Goal: Find specific page/section: Find specific page/section

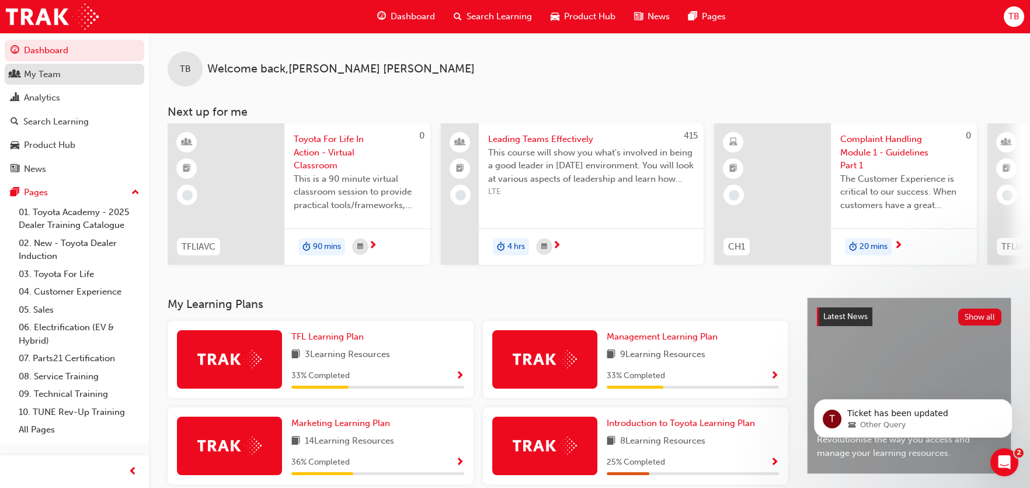
click at [44, 72] on div "My Team" at bounding box center [42, 74] width 37 height 13
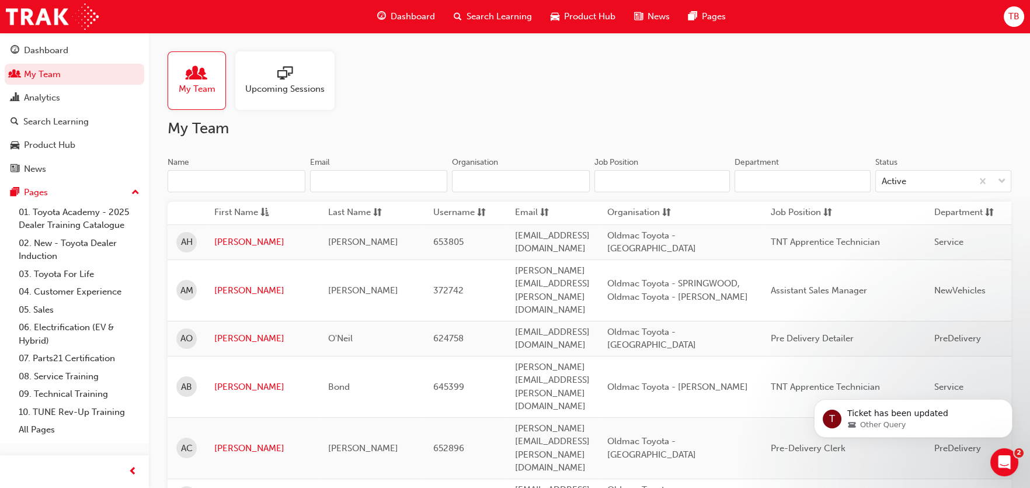
click at [210, 178] on input "Name" at bounding box center [237, 181] width 138 height 22
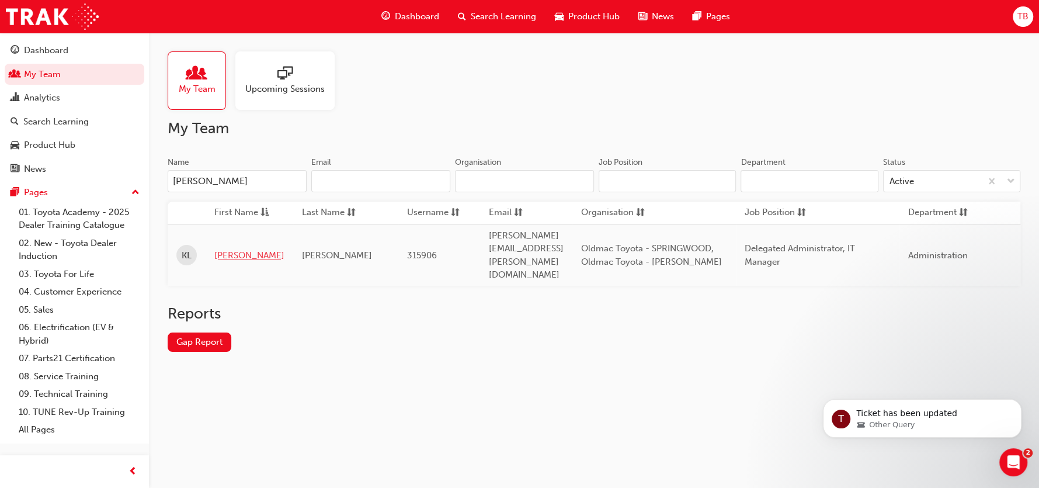
type input "[PERSON_NAME]"
click at [230, 249] on link "[PERSON_NAME]" at bounding box center [249, 255] width 70 height 13
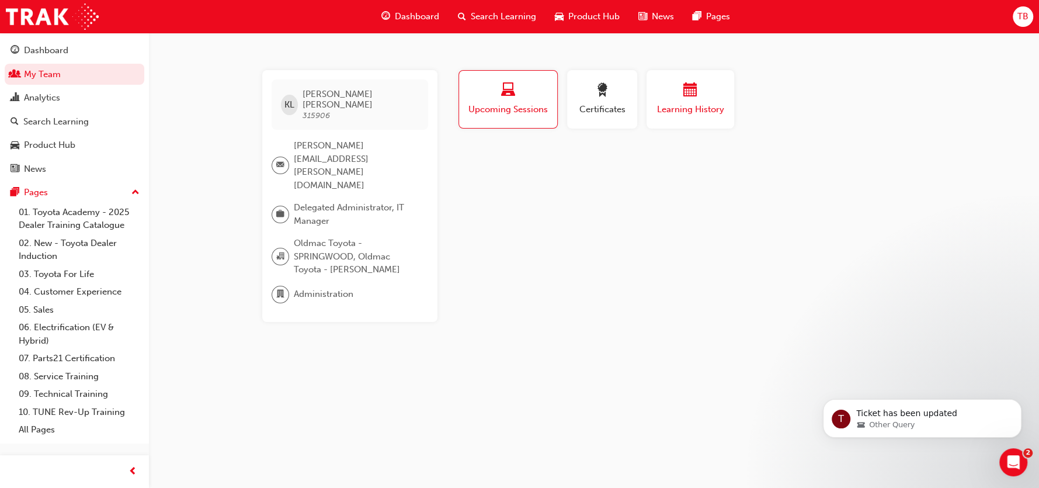
click at [690, 97] on span "calendar-icon" at bounding box center [690, 91] width 14 height 16
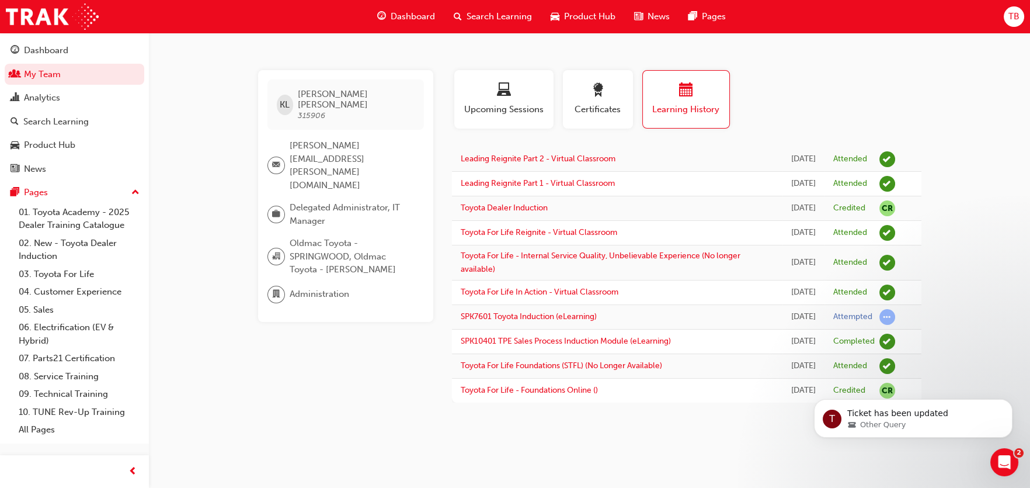
click at [985, 102] on div "[PERSON_NAME] 315906 [PERSON_NAME][EMAIL_ADDRESS][PERSON_NAME][DOMAIN_NAME] Del…" at bounding box center [515, 244] width 1030 height 488
click at [51, 76] on link "My Team" at bounding box center [75, 75] width 140 height 22
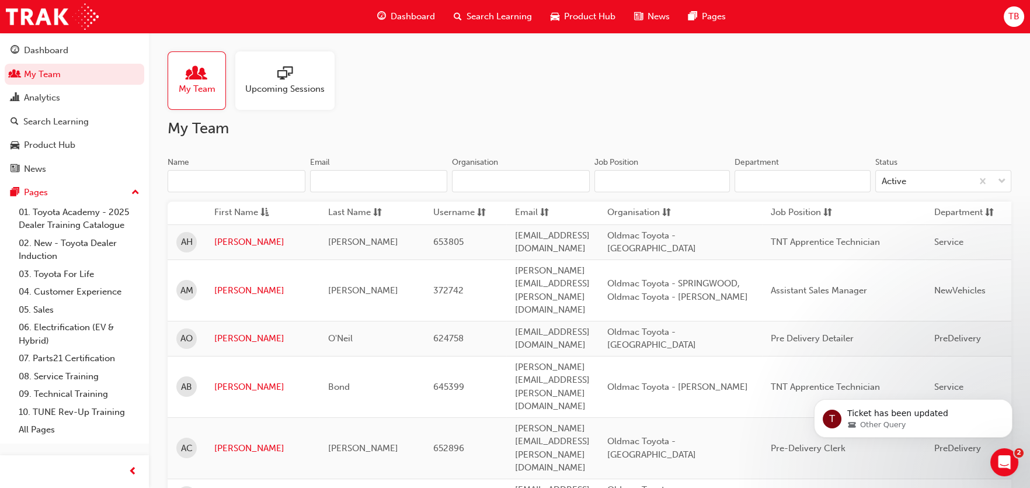
click at [239, 180] on input "Name" at bounding box center [237, 181] width 138 height 22
click at [226, 284] on link "[PERSON_NAME]" at bounding box center [262, 290] width 96 height 13
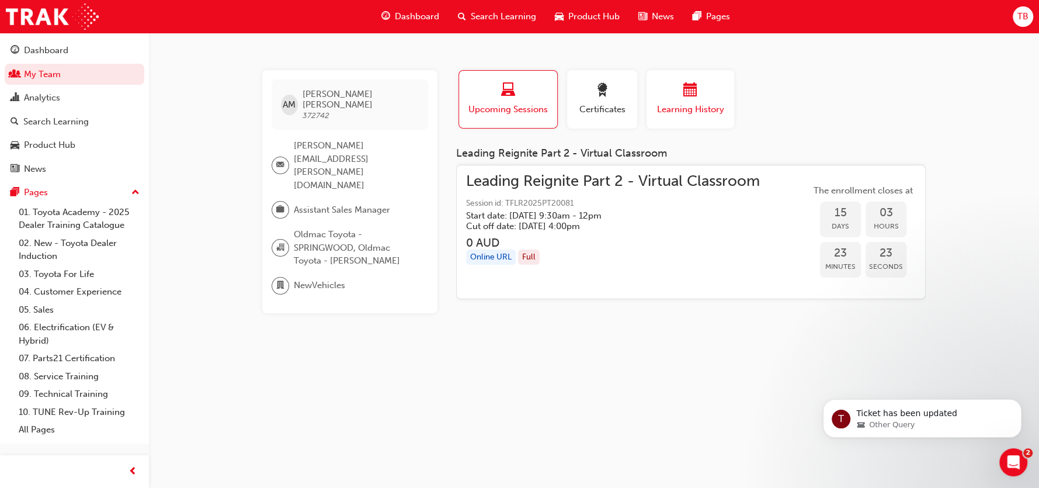
click at [680, 113] on span "Learning History" at bounding box center [690, 109] width 70 height 13
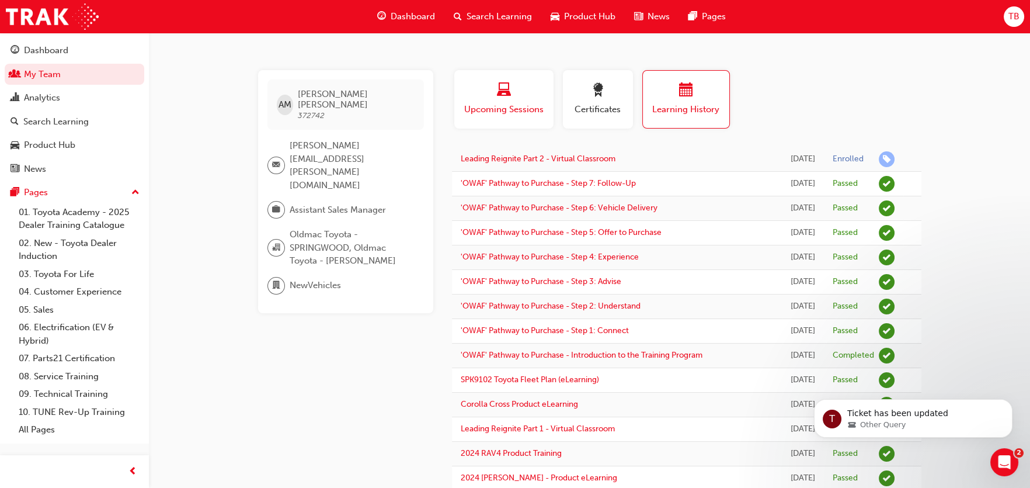
click at [497, 107] on span "Upcoming Sessions" at bounding box center [504, 109] width 82 height 13
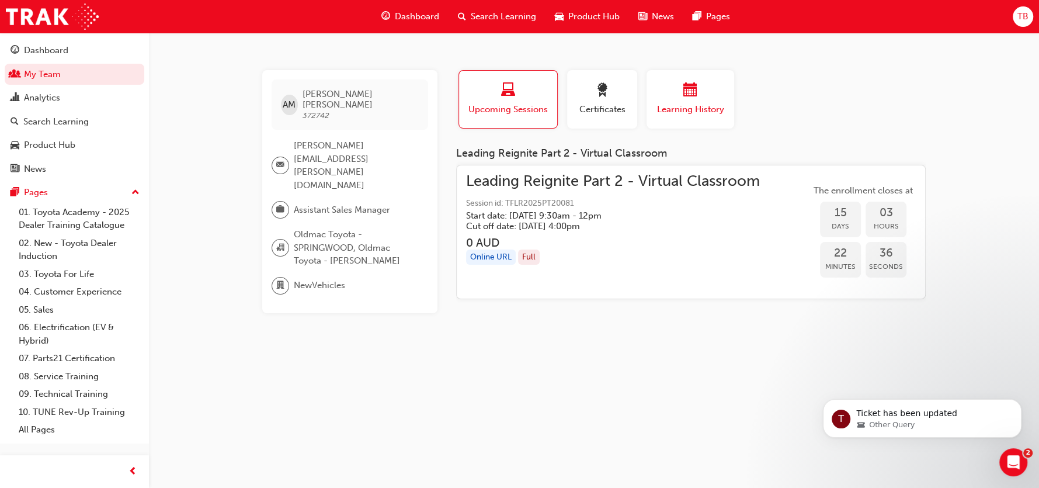
click at [690, 99] on div "button" at bounding box center [690, 92] width 70 height 18
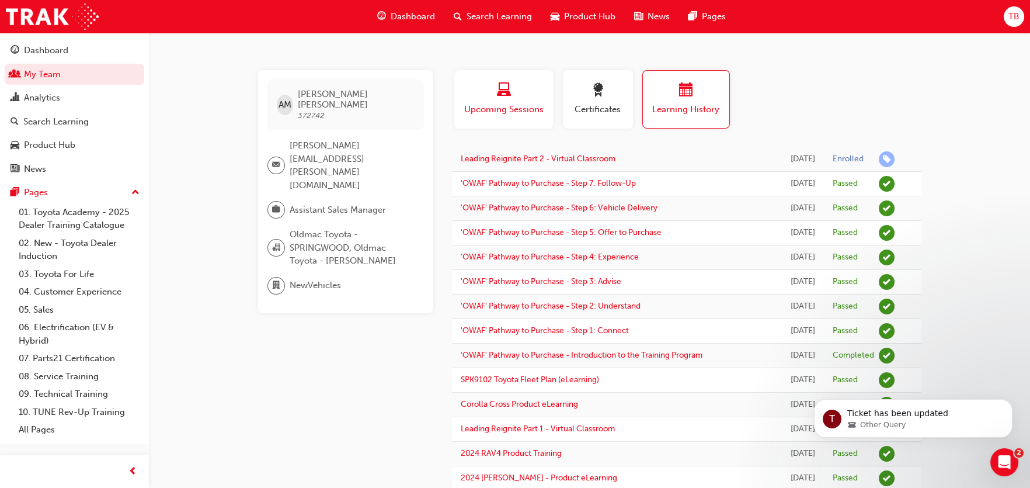
click at [497, 91] on span "laptop-icon" at bounding box center [504, 91] width 14 height 16
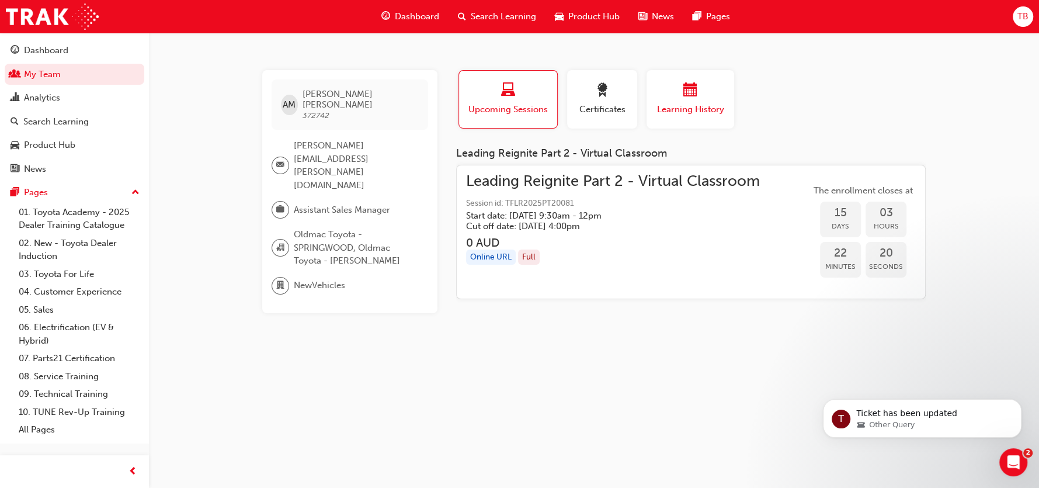
click at [701, 99] on div "button" at bounding box center [690, 92] width 70 height 18
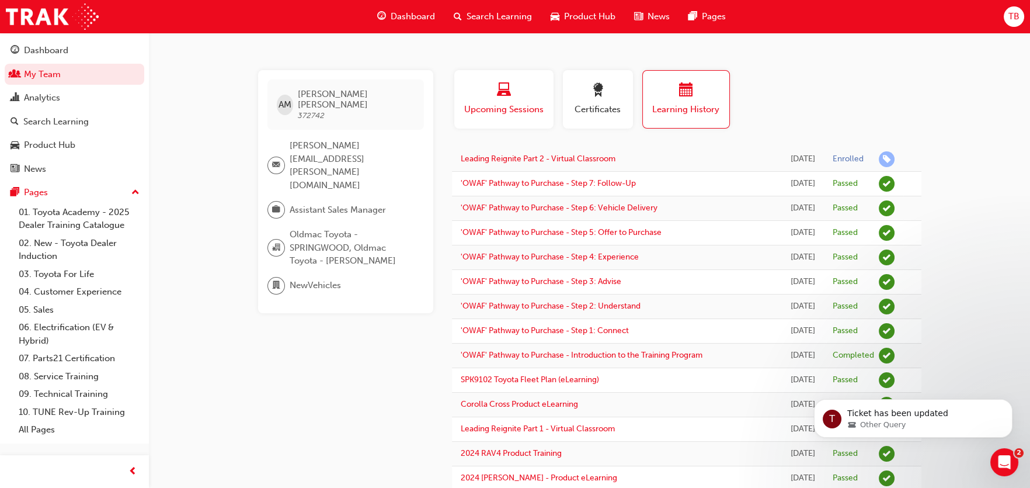
click at [516, 100] on div "button" at bounding box center [504, 92] width 82 height 18
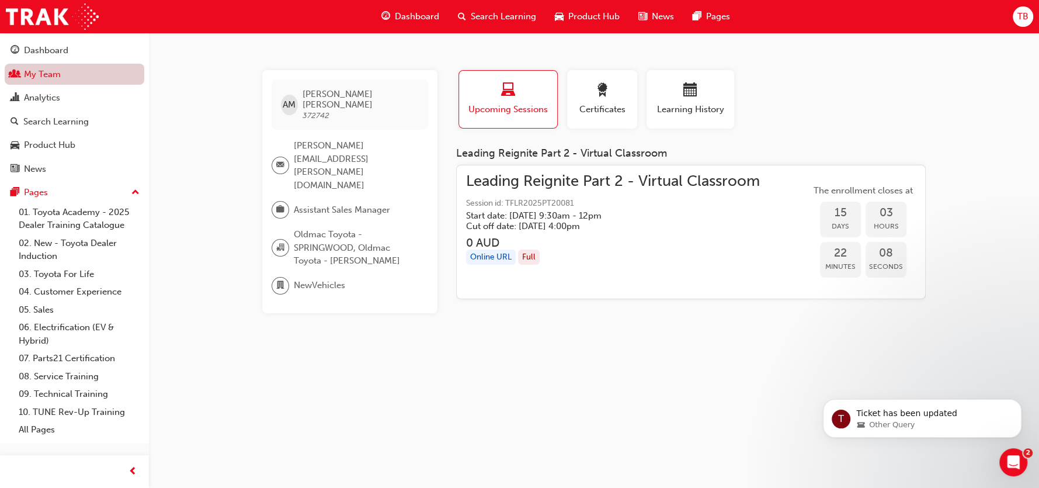
click at [51, 77] on link "My Team" at bounding box center [75, 75] width 140 height 22
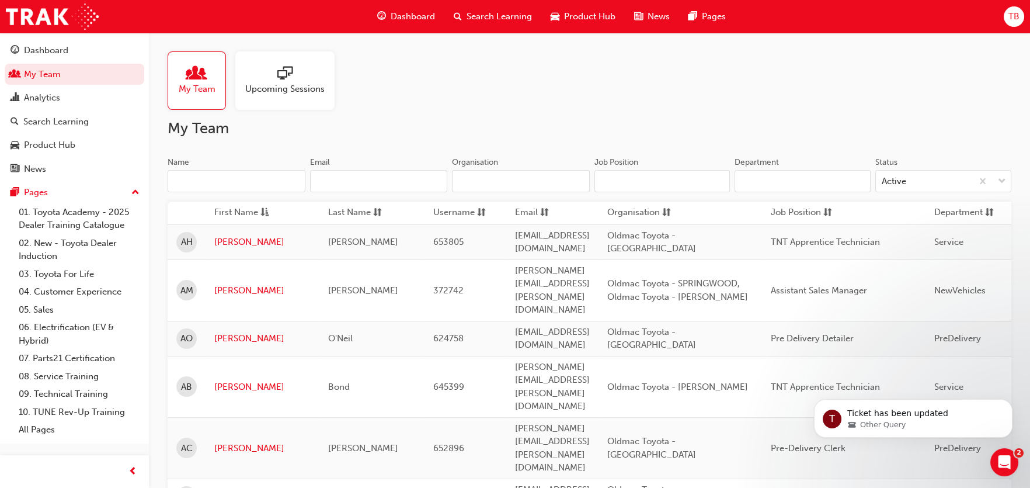
click at [197, 178] on input "Name" at bounding box center [237, 181] width 138 height 22
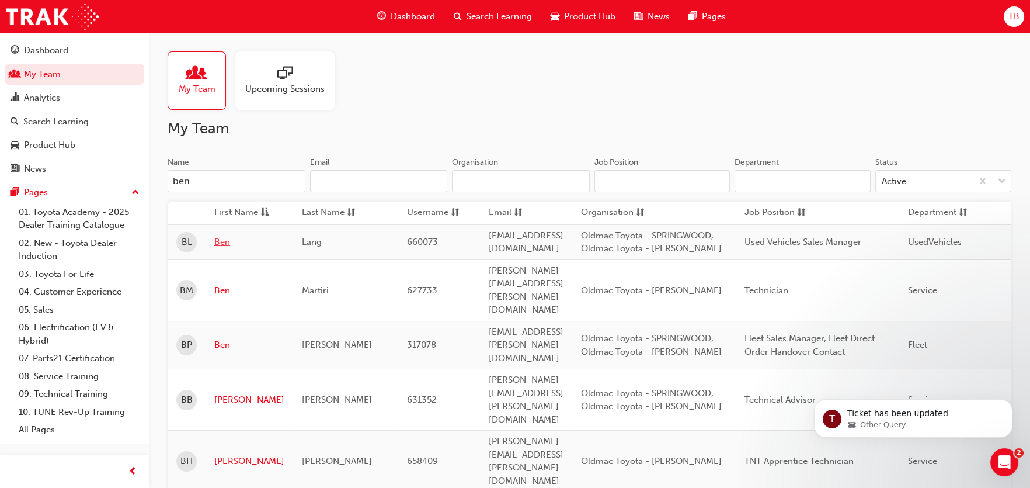
type input "ben"
click at [228, 242] on link "Ben" at bounding box center [249, 241] width 70 height 13
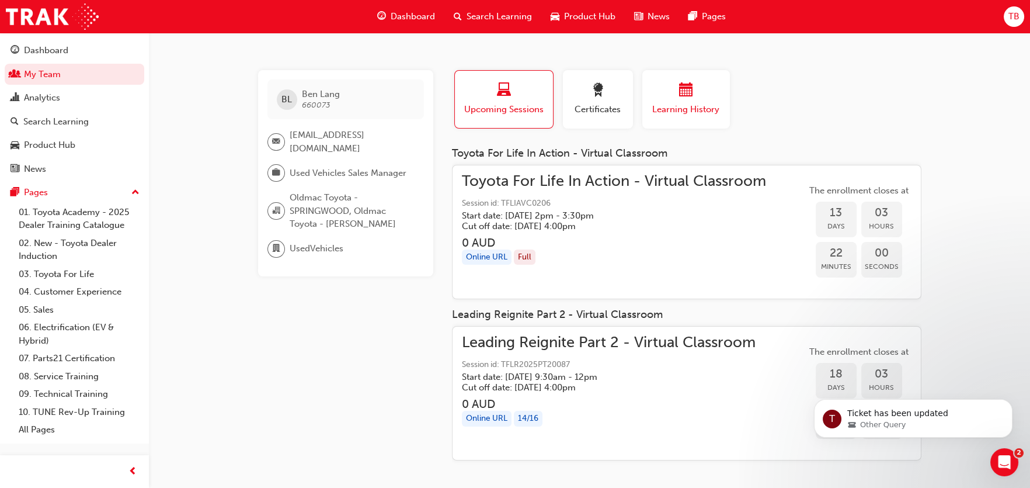
click at [693, 110] on span "Learning History" at bounding box center [686, 109] width 70 height 13
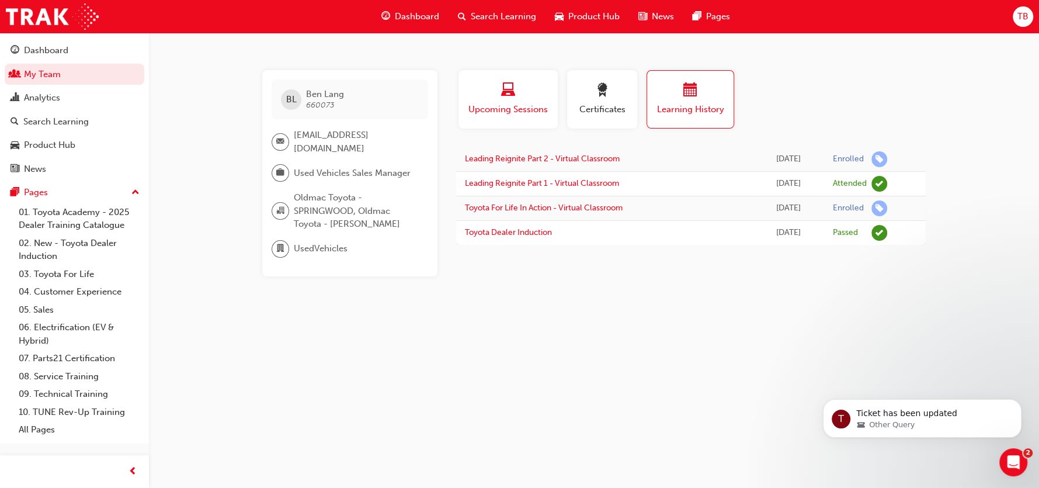
click at [522, 86] on div "button" at bounding box center [508, 92] width 82 height 18
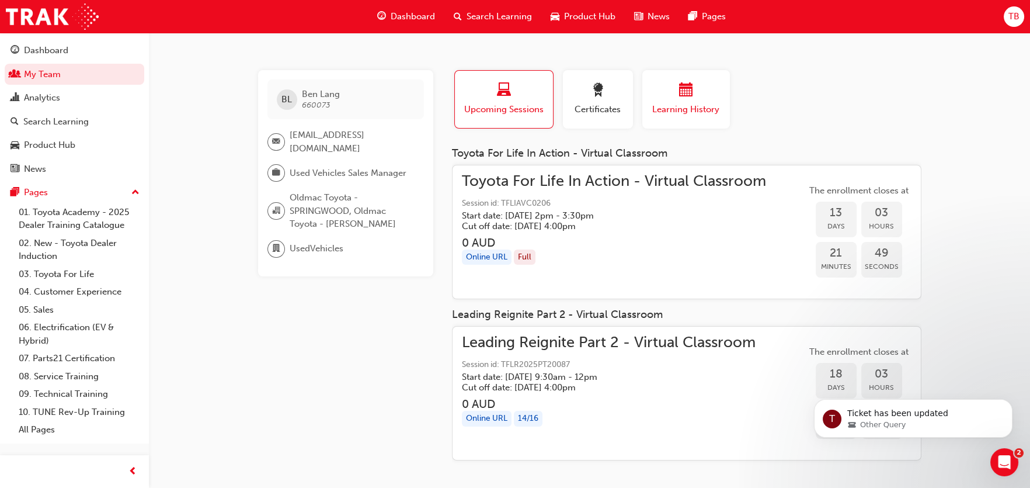
click at [682, 96] on span "calendar-icon" at bounding box center [686, 91] width 14 height 16
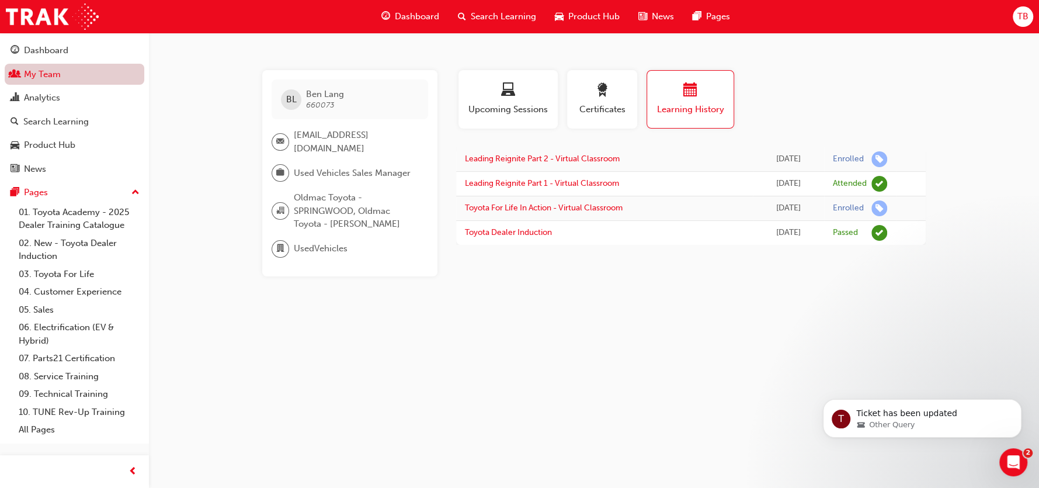
click at [39, 74] on link "My Team" at bounding box center [75, 75] width 140 height 22
